Goal: Task Accomplishment & Management: Complete application form

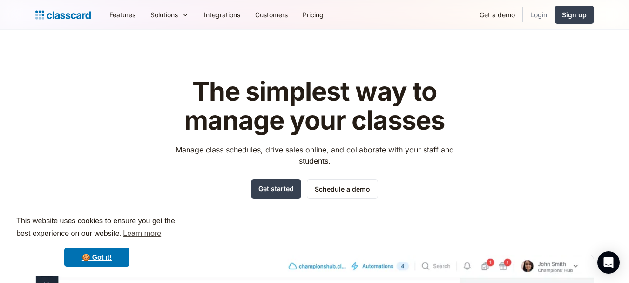
click at [543, 17] on link "Login" at bounding box center [539, 14] width 32 height 21
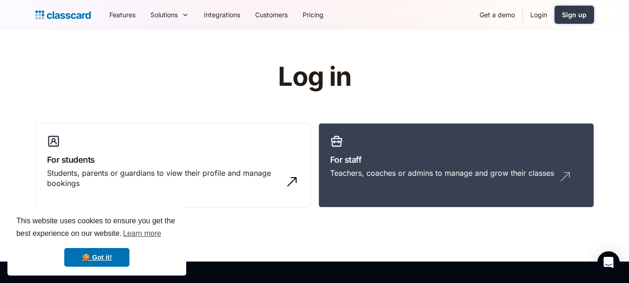
click at [581, 9] on link "Sign up" at bounding box center [574, 15] width 40 height 18
